Goal: Check status: Check status

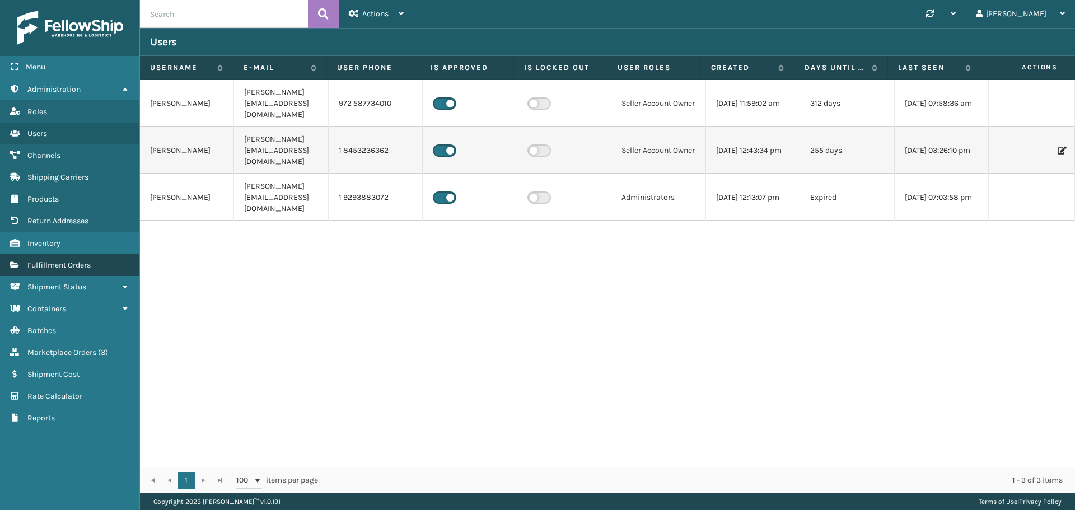
click at [62, 261] on span "Fulfillment Orders" at bounding box center [58, 265] width 63 height 10
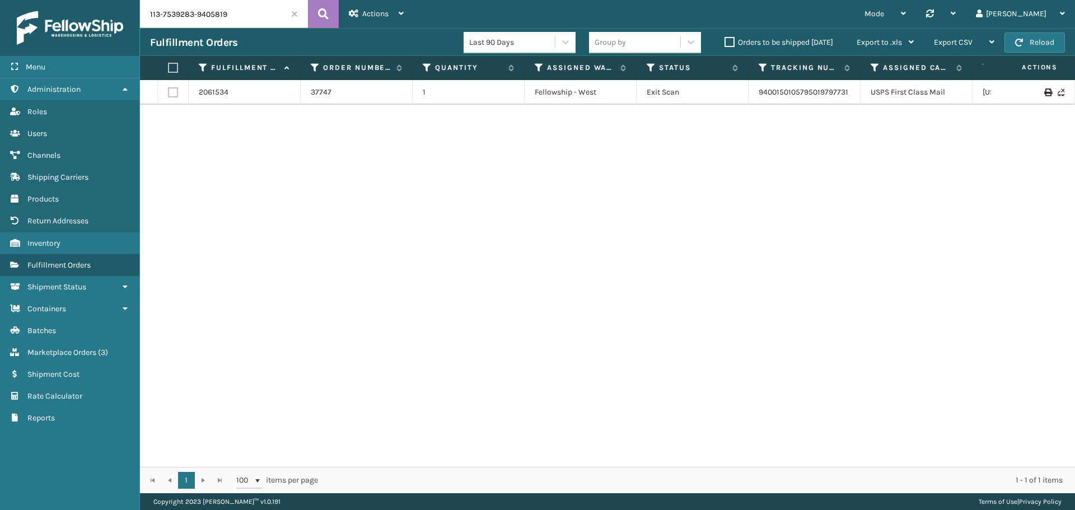
click at [294, 16] on span at bounding box center [294, 14] width 7 height 7
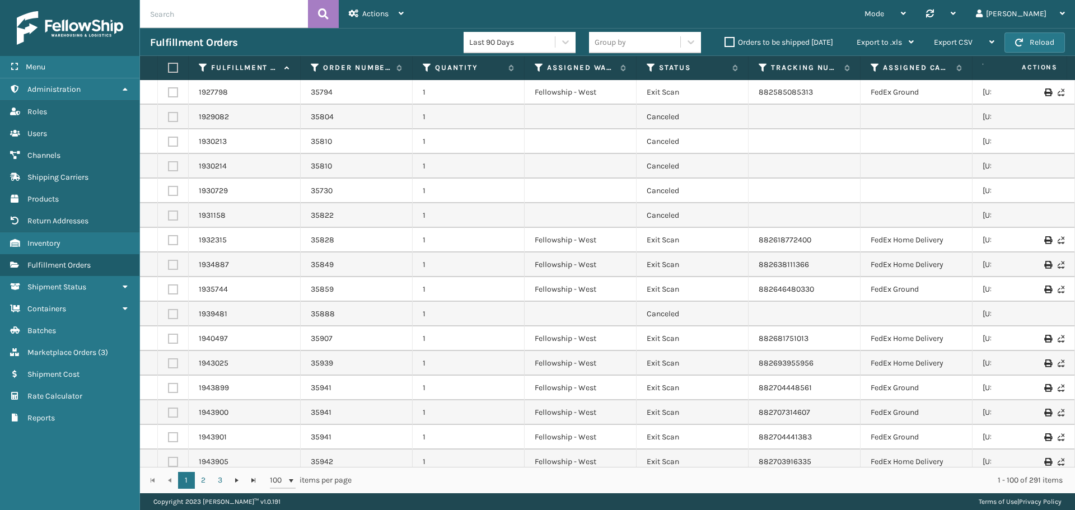
click at [243, 14] on input "text" at bounding box center [224, 14] width 168 height 28
paste input "701-1302715-5645861"
click at [328, 18] on icon at bounding box center [323, 14] width 11 height 17
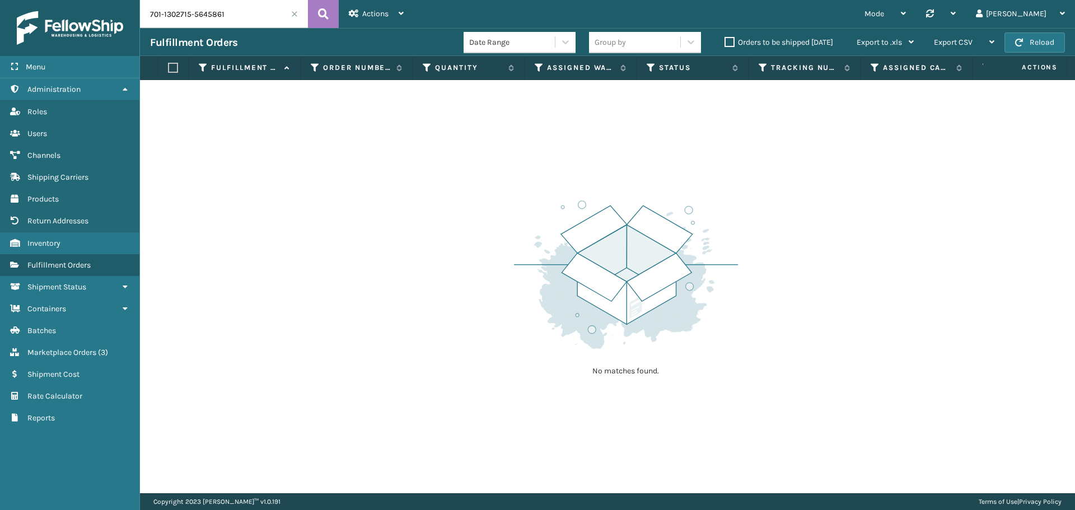
click at [268, 18] on input "701-1302715-5645861" at bounding box center [224, 14] width 168 height 28
paste input "112-8094750-8732260"
type input "112-8094750-8732260"
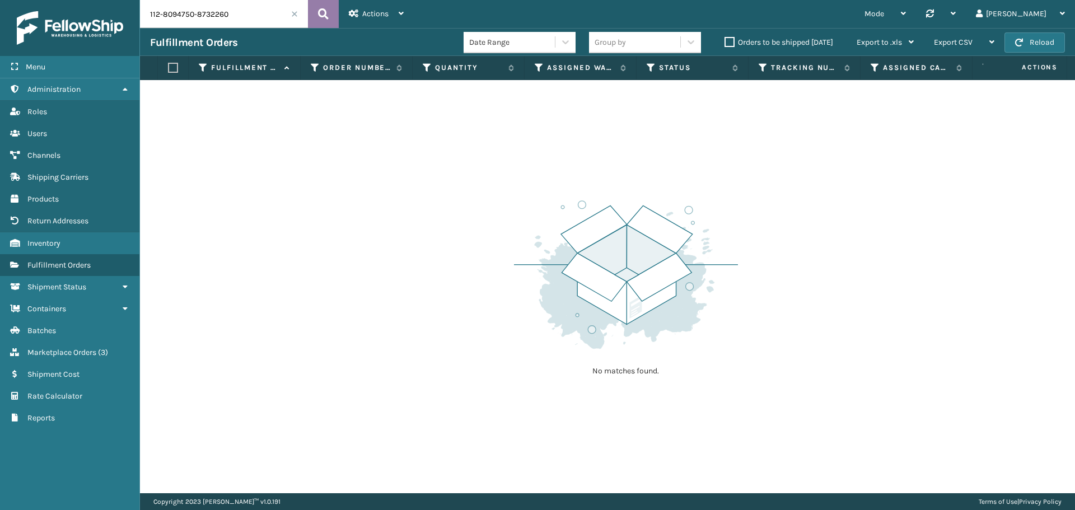
click at [325, 14] on icon at bounding box center [323, 14] width 11 height 17
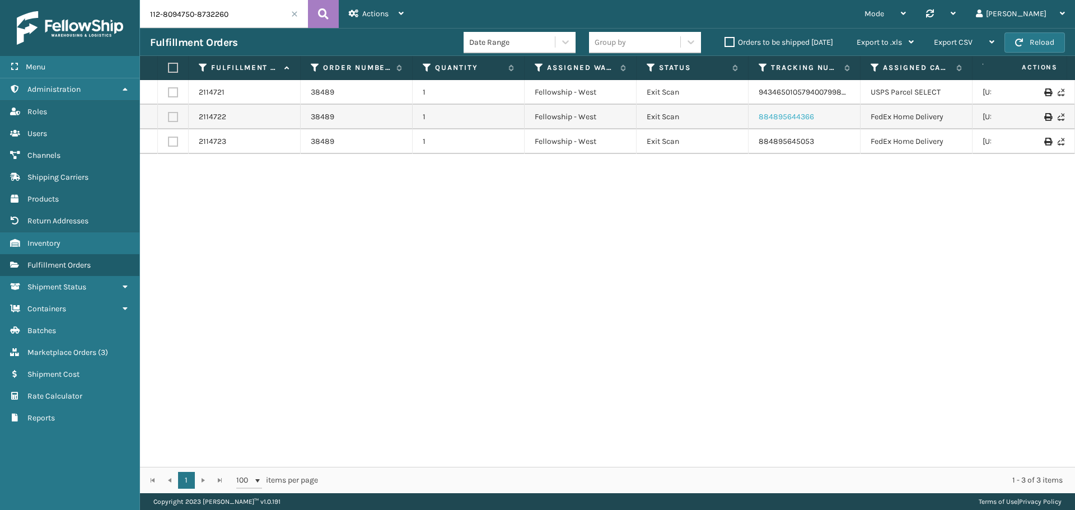
click at [785, 119] on link "884895644366" at bounding box center [786, 117] width 55 height 10
